Goal: Information Seeking & Learning: Learn about a topic

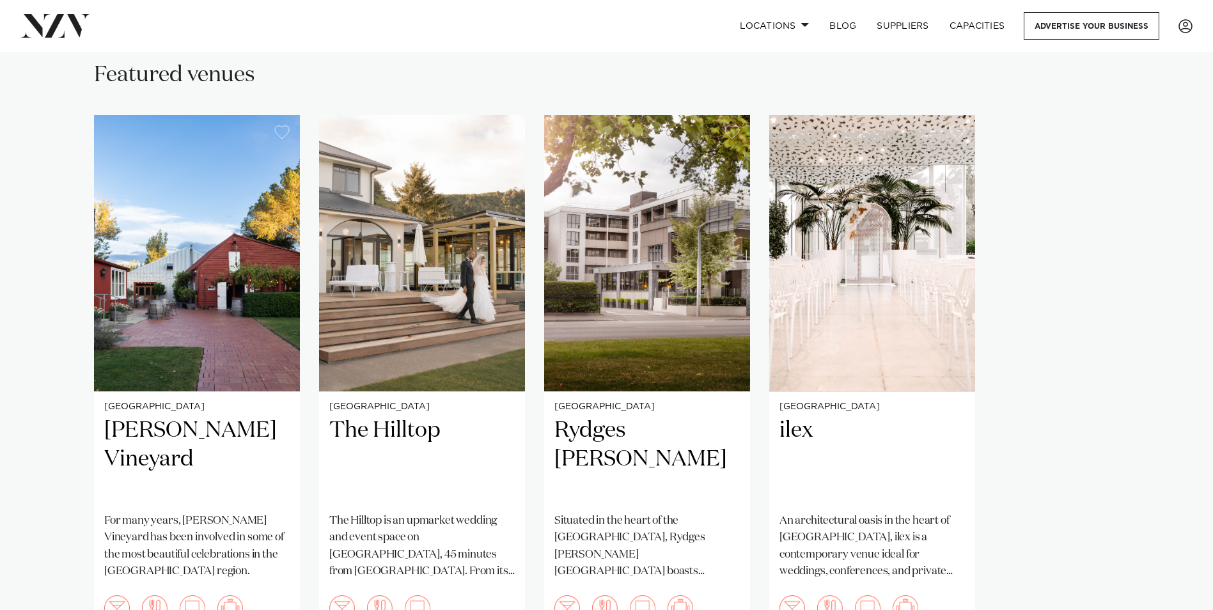
scroll to position [895, 0]
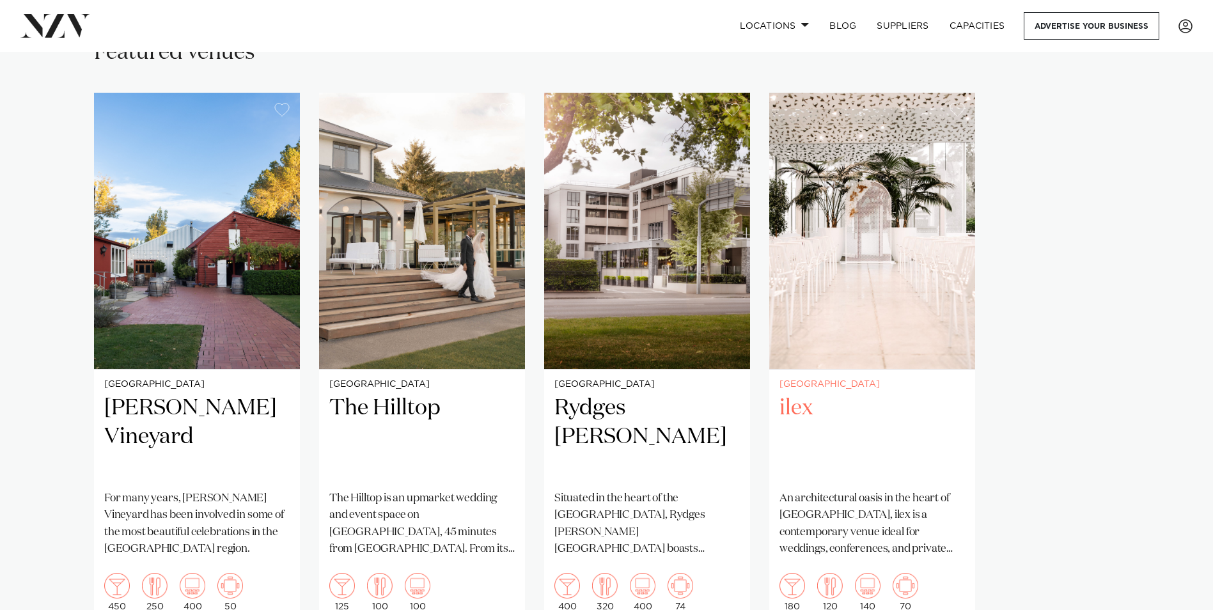
click at [795, 394] on h2 "ilex" at bounding box center [872, 437] width 185 height 86
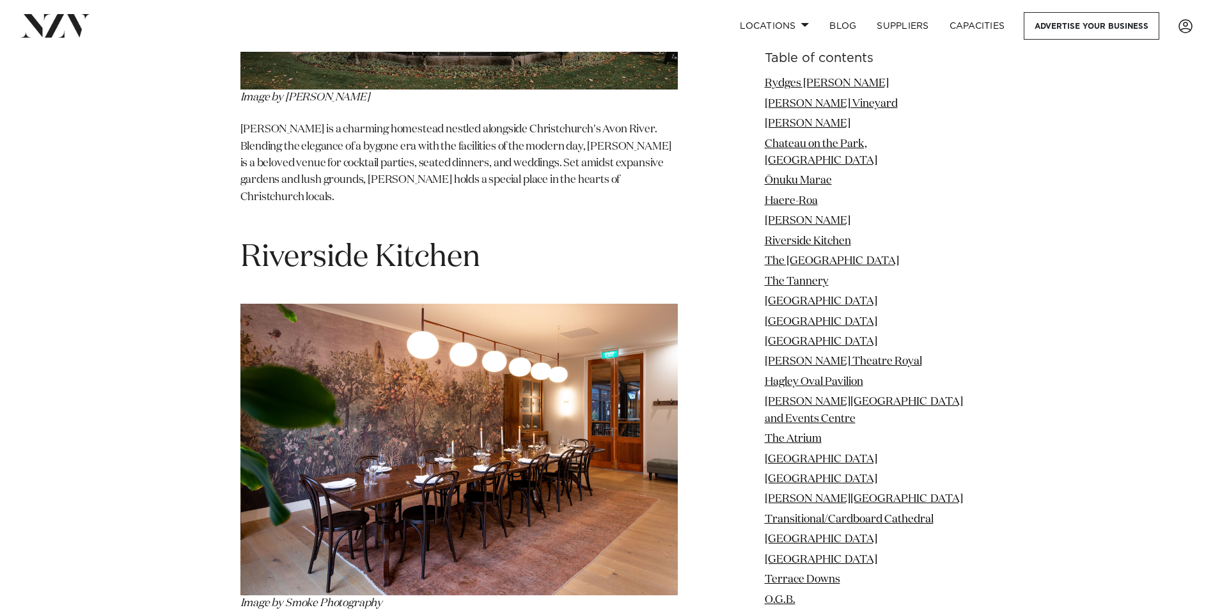
scroll to position [5053, 0]
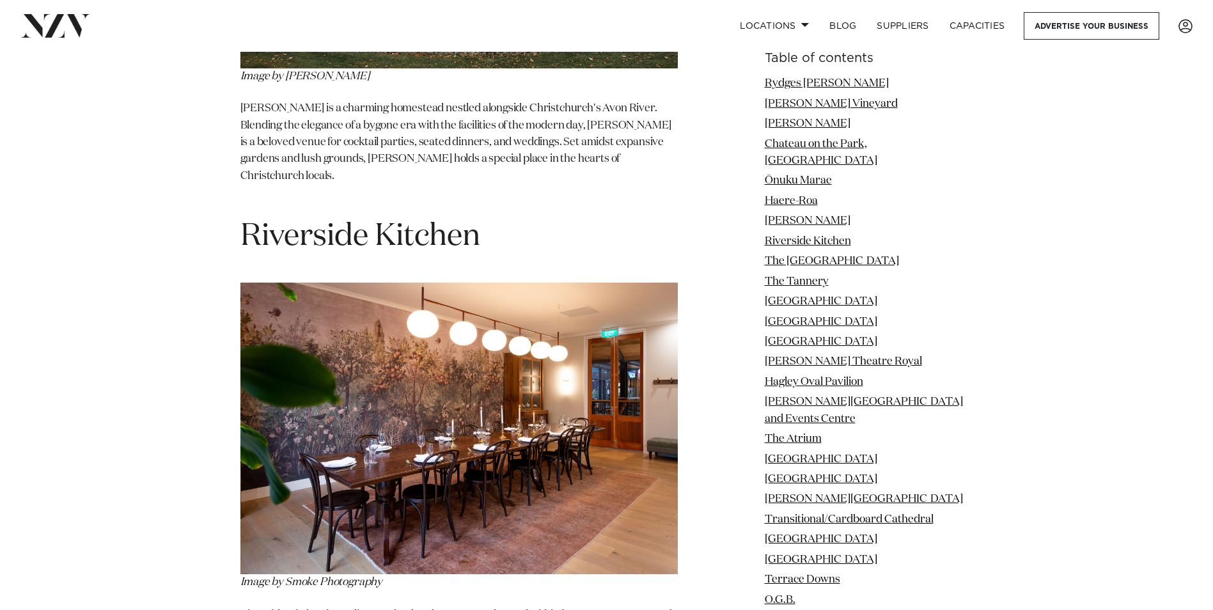
click at [286, 221] on span "Riverside Kitchen" at bounding box center [361, 236] width 240 height 31
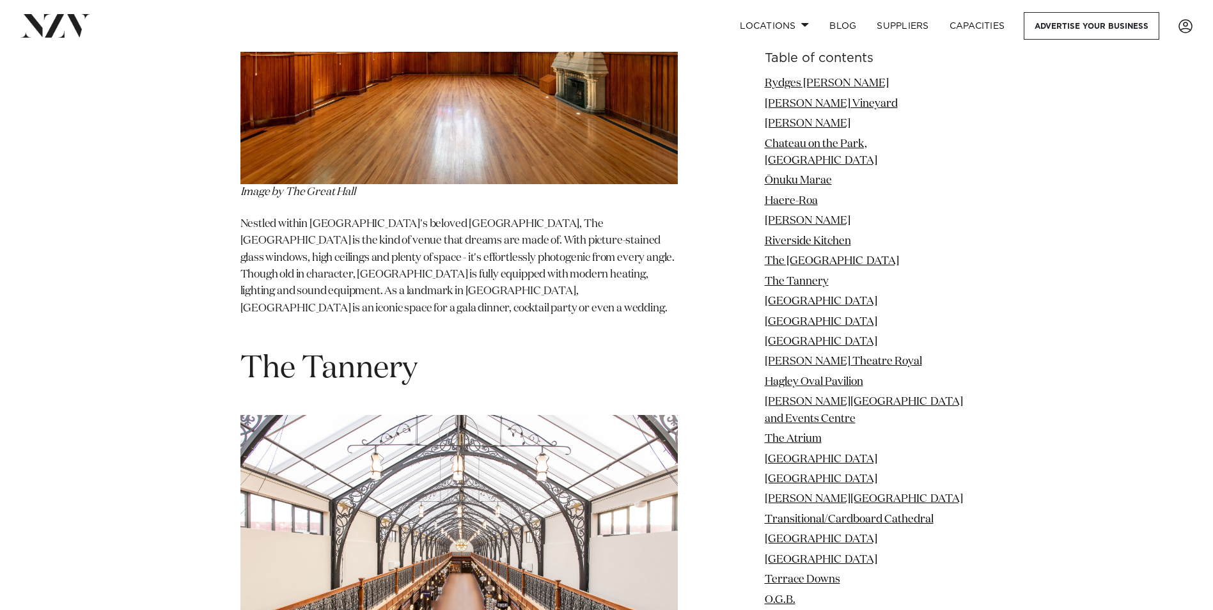
scroll to position [5949, 0]
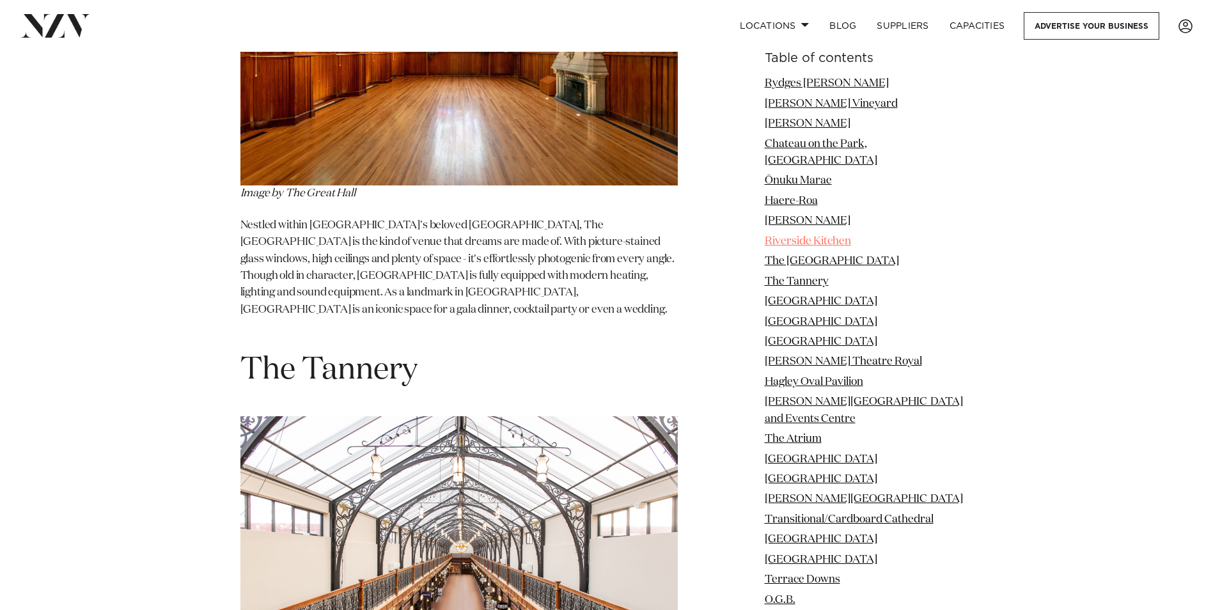
click at [840, 236] on link "Riverside Kitchen" at bounding box center [808, 241] width 86 height 11
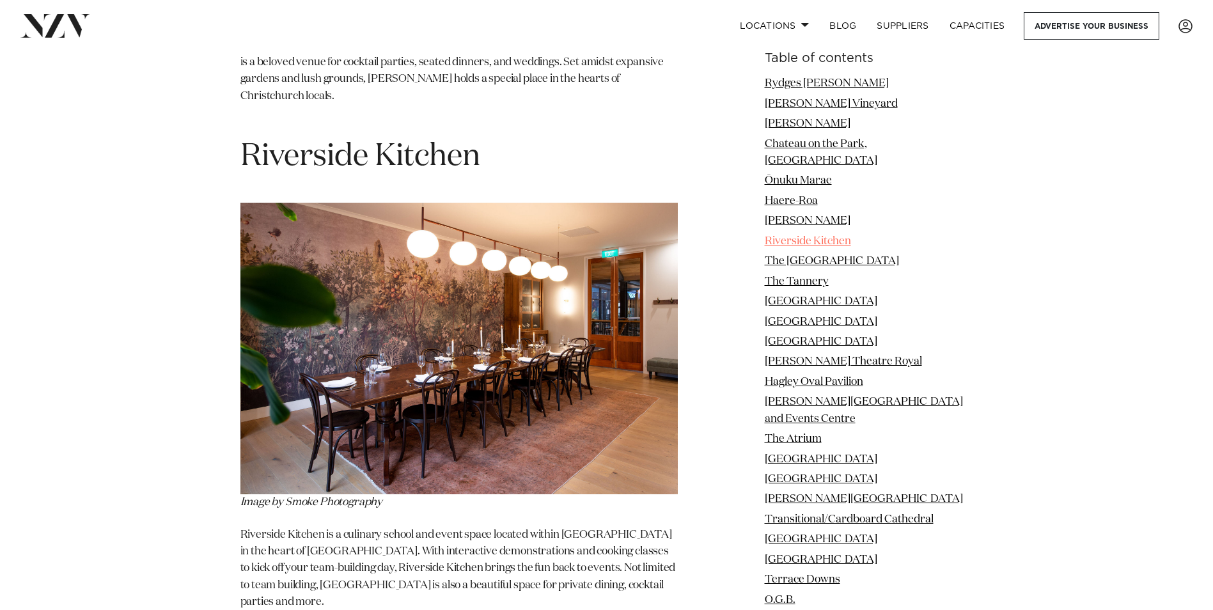
scroll to position [5111, 0]
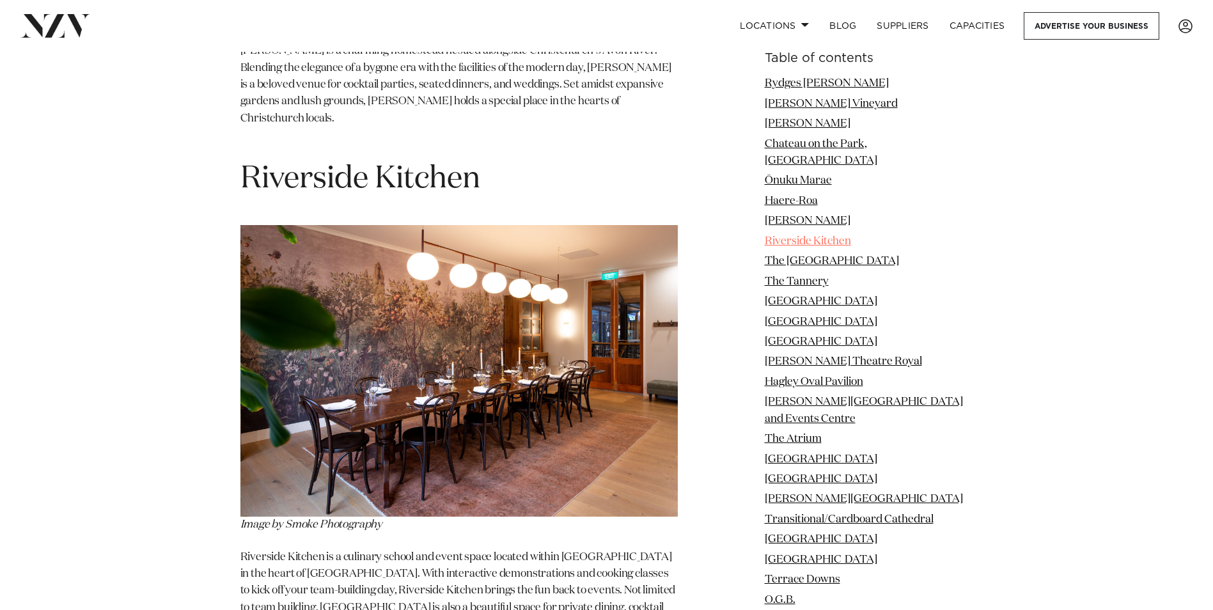
click at [839, 236] on link "Riverside Kitchen" at bounding box center [808, 241] width 86 height 11
click at [830, 236] on link "Riverside Kitchen" at bounding box center [808, 241] width 86 height 11
click at [805, 216] on link "[PERSON_NAME]" at bounding box center [808, 221] width 86 height 11
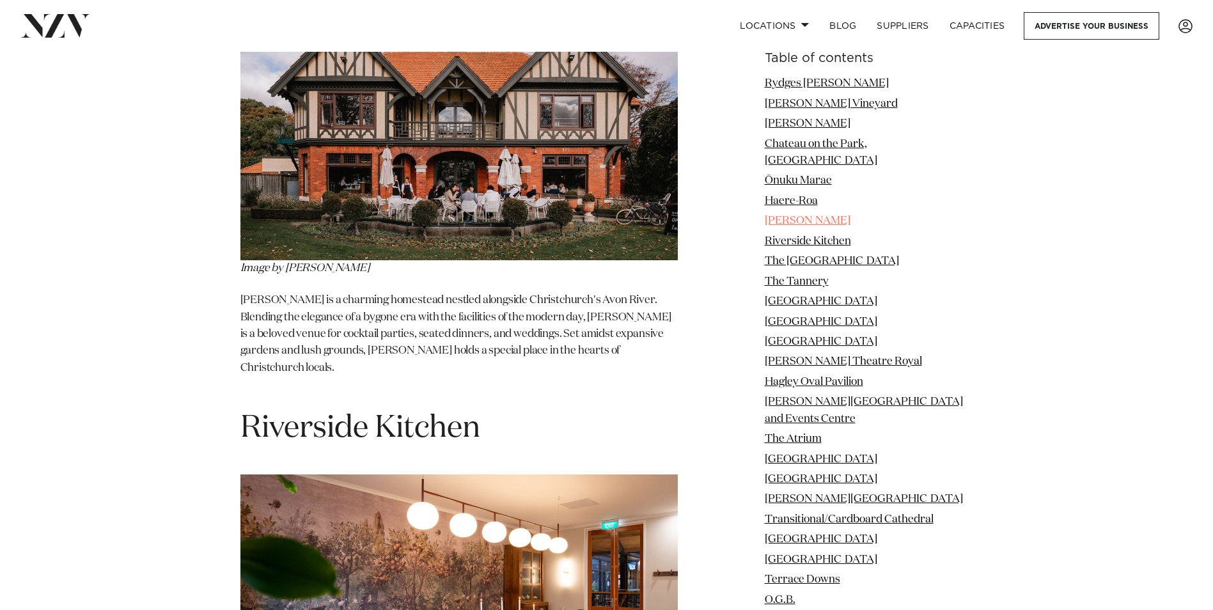
scroll to position [4627, 0]
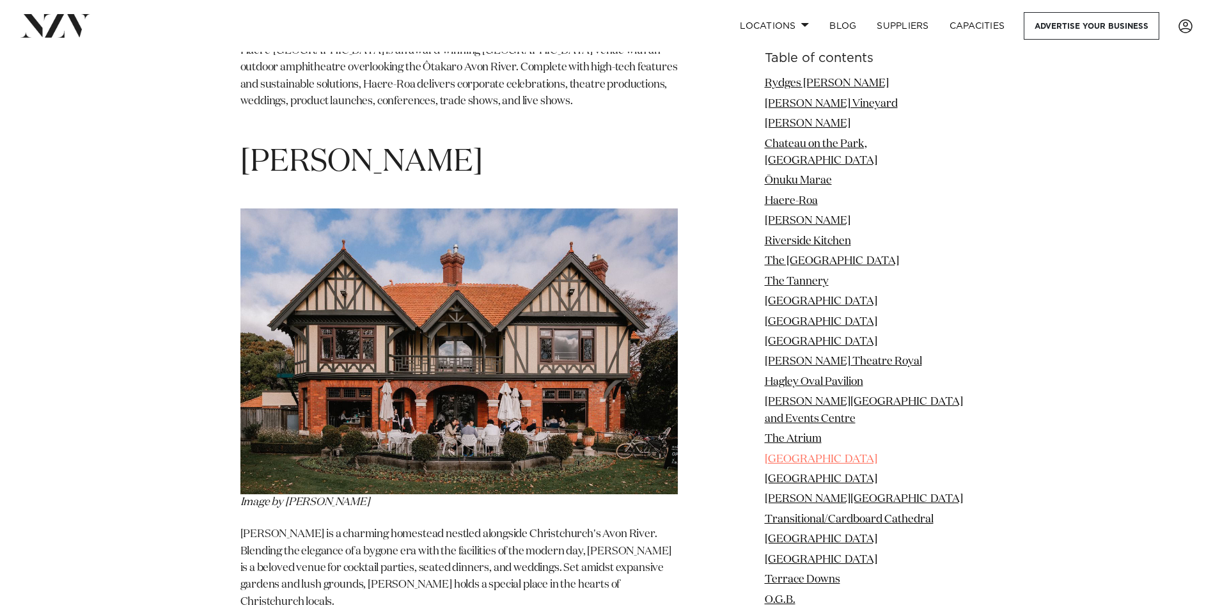
click at [803, 454] on link "[GEOGRAPHIC_DATA]" at bounding box center [821, 459] width 113 height 11
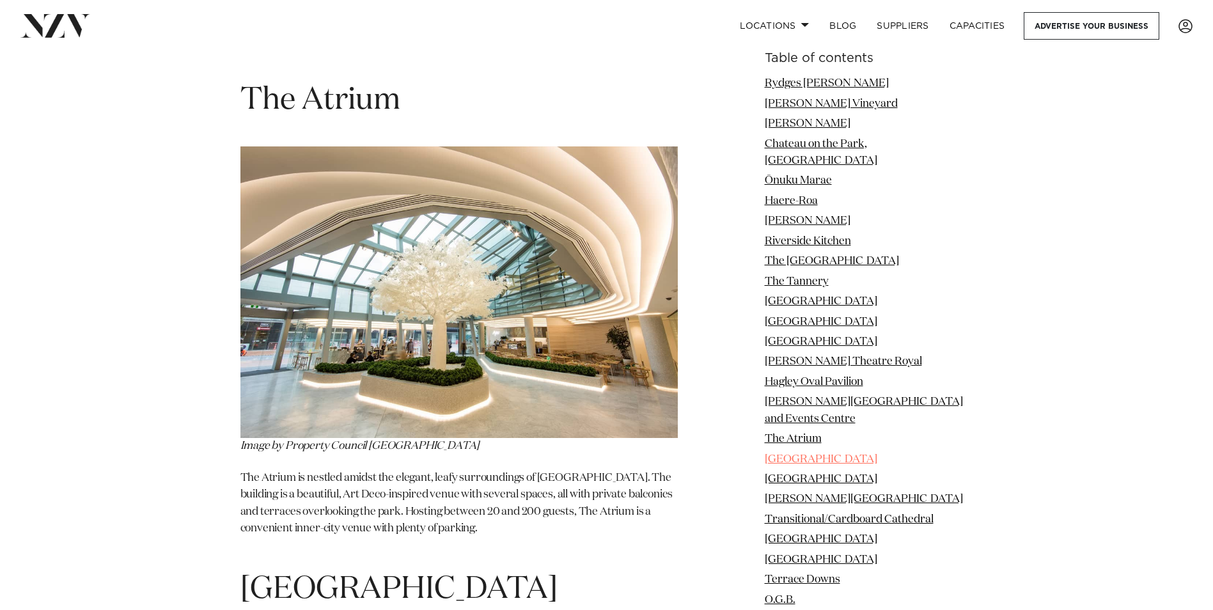
scroll to position [10177, 0]
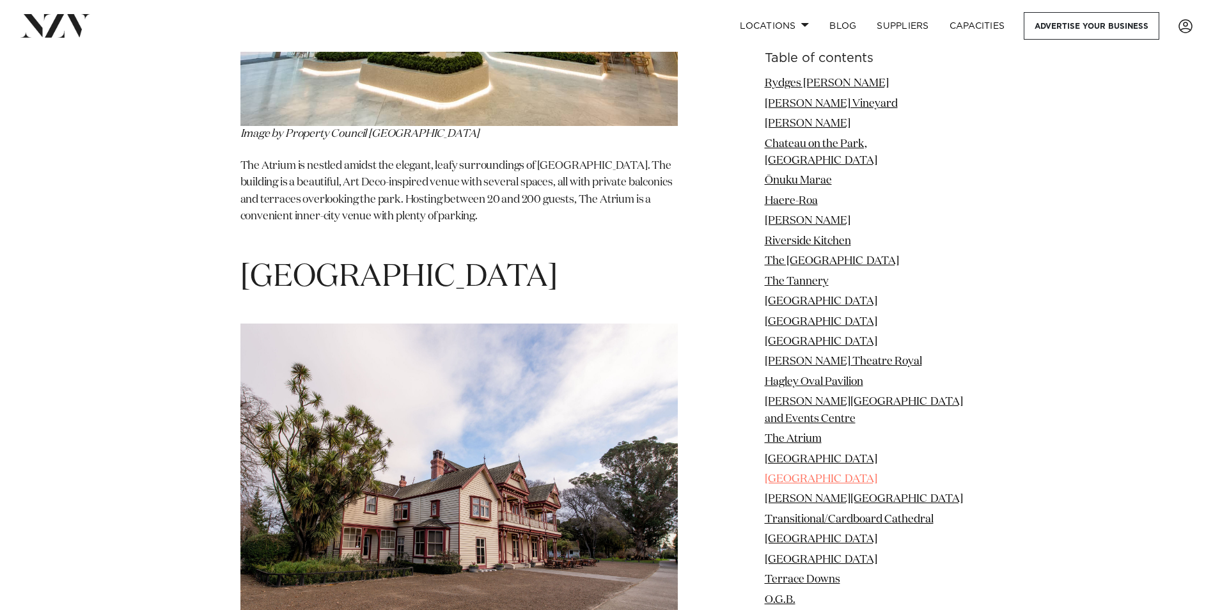
click at [834, 474] on link "[GEOGRAPHIC_DATA]" at bounding box center [821, 479] width 113 height 11
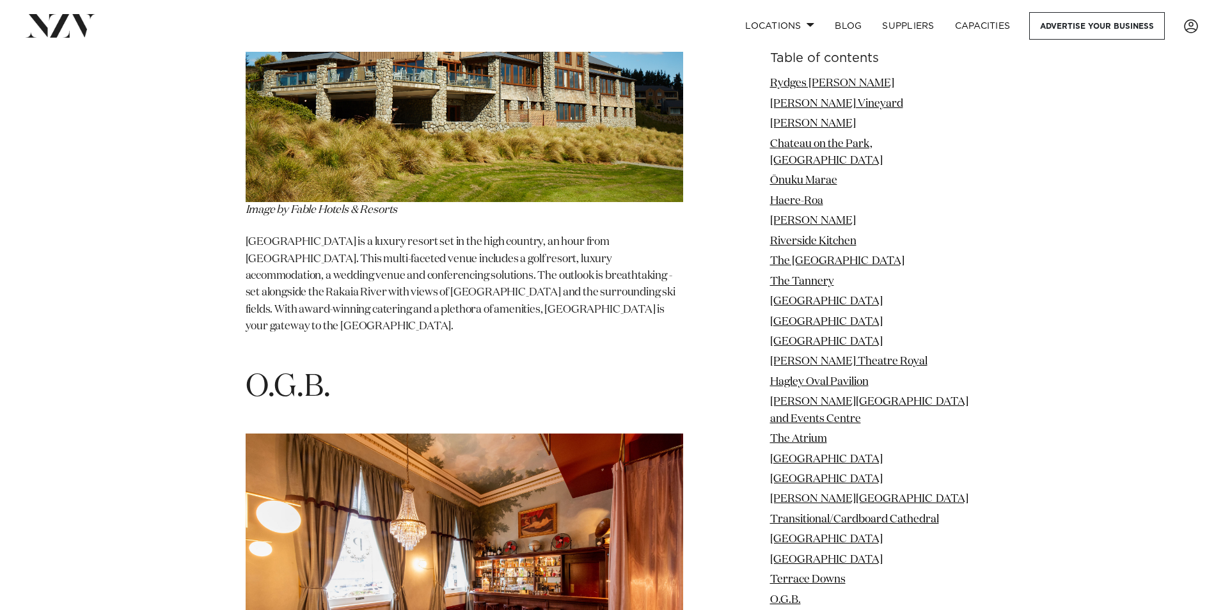
scroll to position [13816, 0]
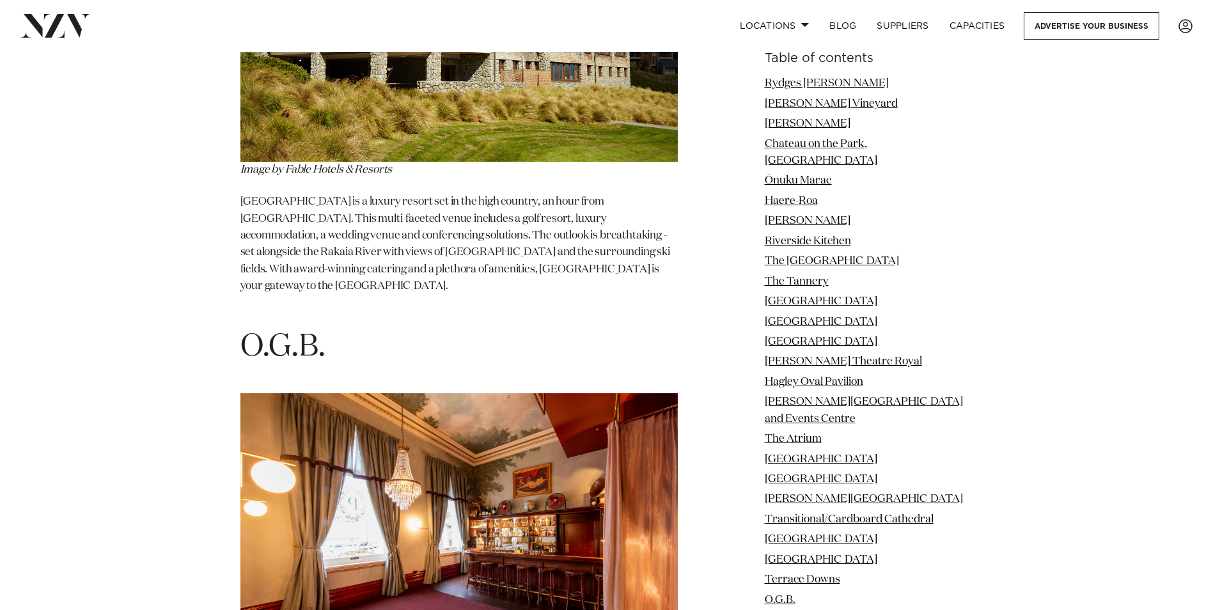
click at [469, 393] on img at bounding box center [460, 539] width 438 height 292
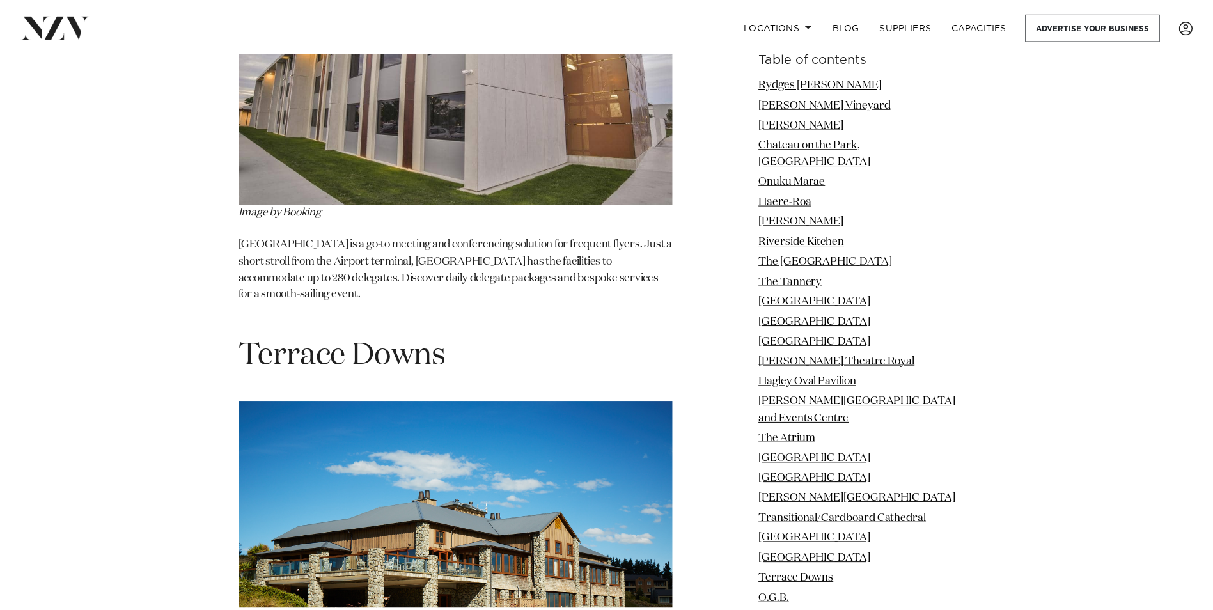
scroll to position [12250, 0]
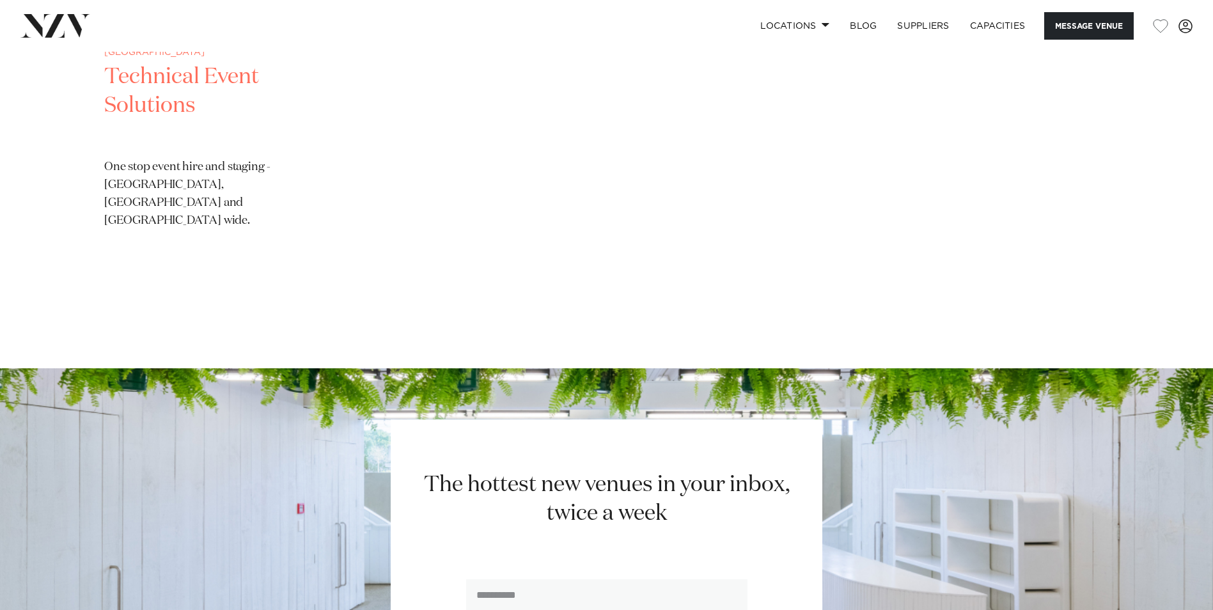
scroll to position [2111, 0]
